Goal: Task Accomplishment & Management: Manage account settings

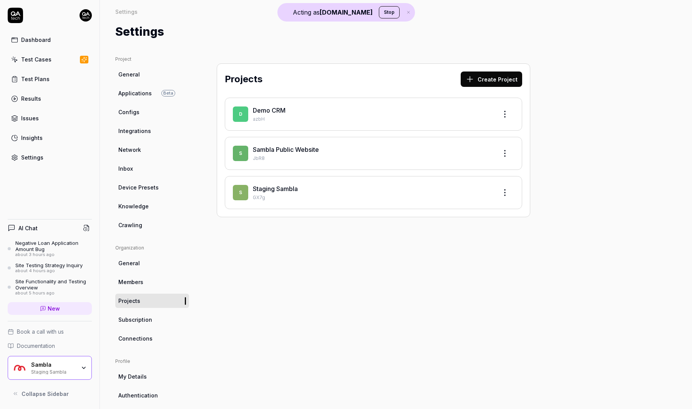
click at [90, 10] on html "Acting as [DOMAIN_NAME] Stop Dashboard Test Cases Test Plans Results Issues Ins…" at bounding box center [346, 204] width 692 height 409
click at [70, 82] on span "Sign out" at bounding box center [51, 85] width 76 height 8
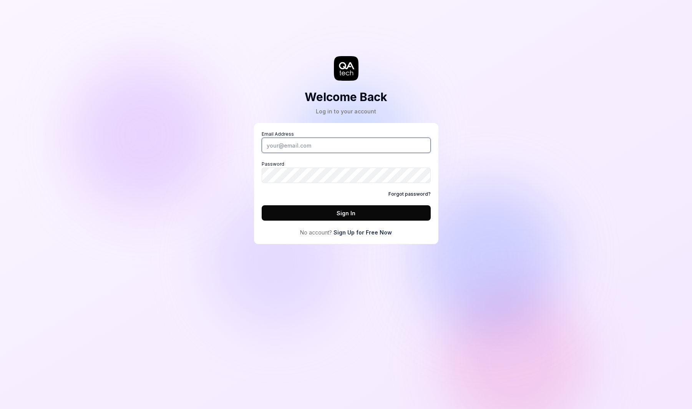
click at [342, 144] on input "Email Address" at bounding box center [346, 145] width 169 height 15
click at [203, 211] on div "Welcome Back Log in to your account Email Address Password Forgot password? Sig…" at bounding box center [346, 204] width 692 height 409
click at [382, 236] on link "Sign Up for Free Now" at bounding box center [363, 232] width 58 height 8
